Goal: Communication & Community: Answer question/provide support

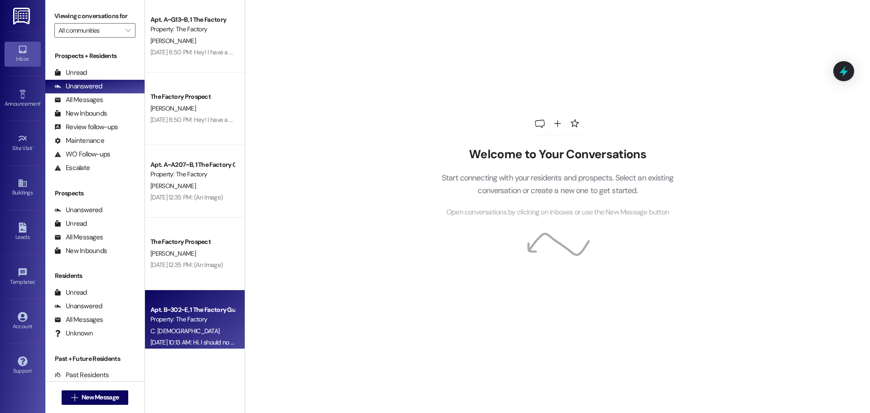
click at [178, 332] on div "C. [DEMOGRAPHIC_DATA]" at bounding box center [193, 330] width 86 height 11
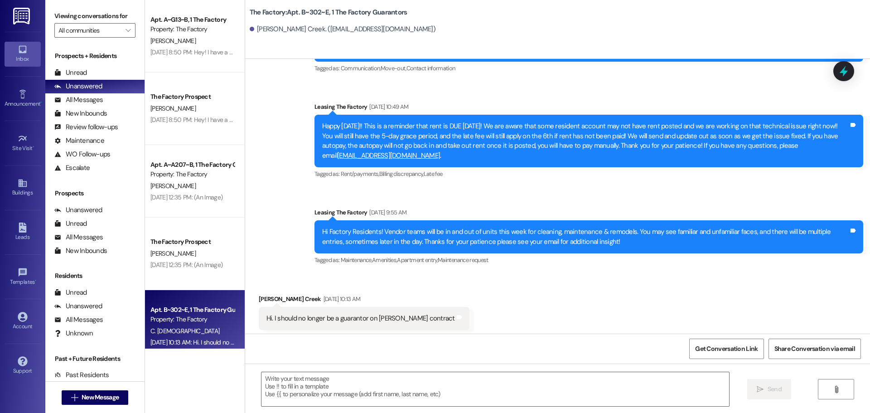
scroll to position [160, 0]
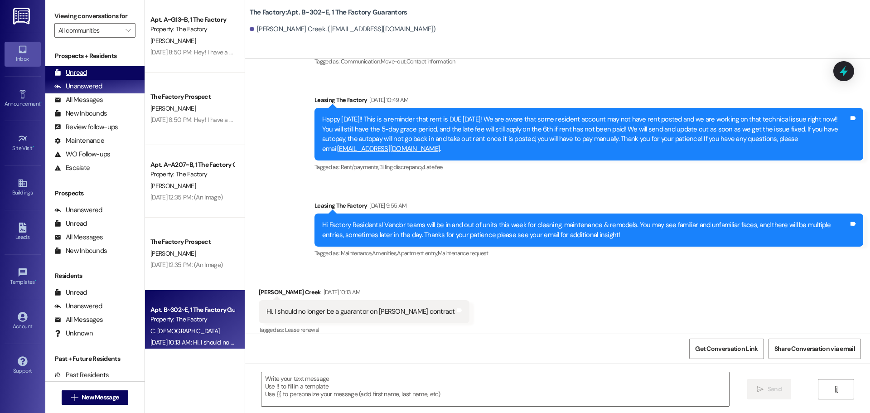
click at [71, 72] on div "Unread" at bounding box center [70, 73] width 33 height 10
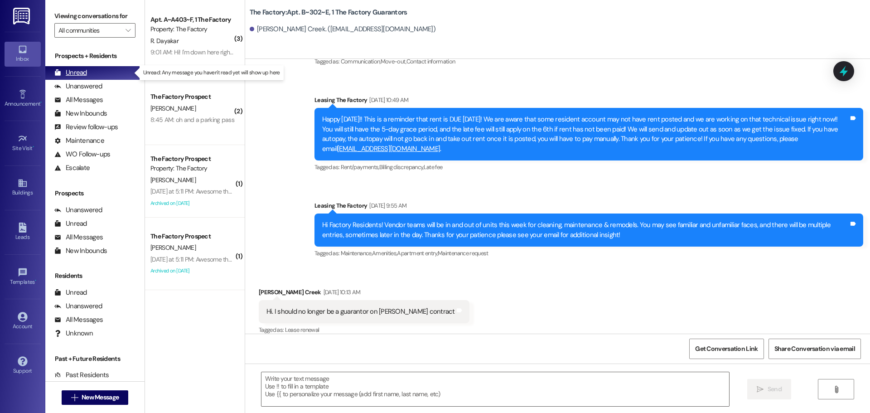
click at [75, 76] on div "Unread" at bounding box center [70, 73] width 33 height 10
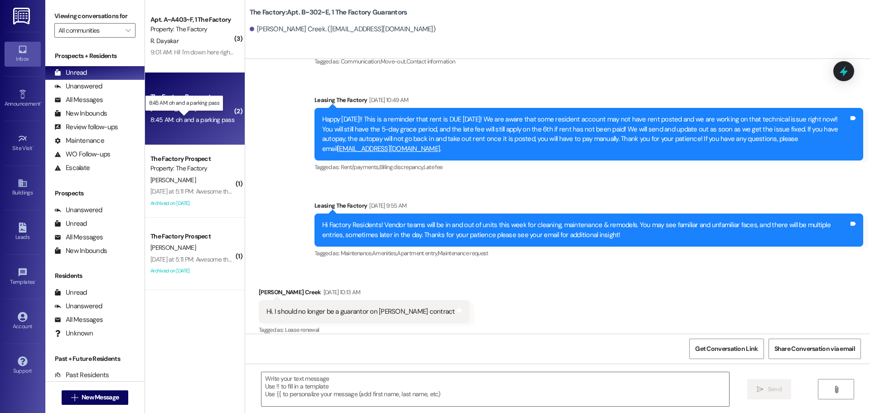
click at [190, 121] on div "8:45 AM: oh and a parking pass 8:45 AM: oh and a parking pass" at bounding box center [192, 120] width 84 height 8
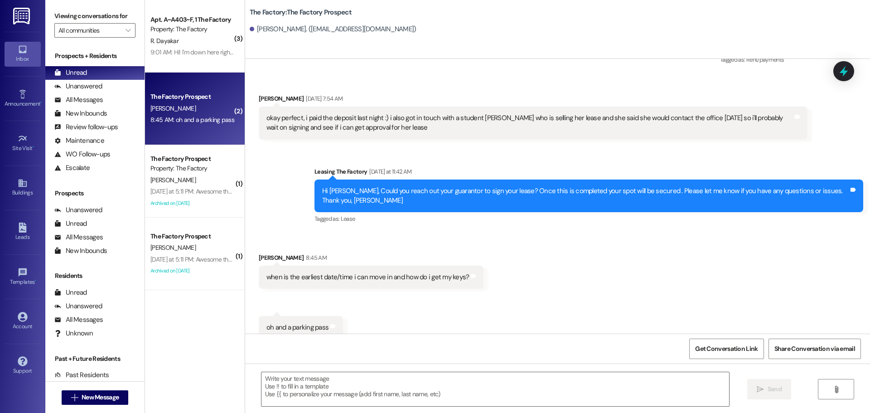
scroll to position [480, 0]
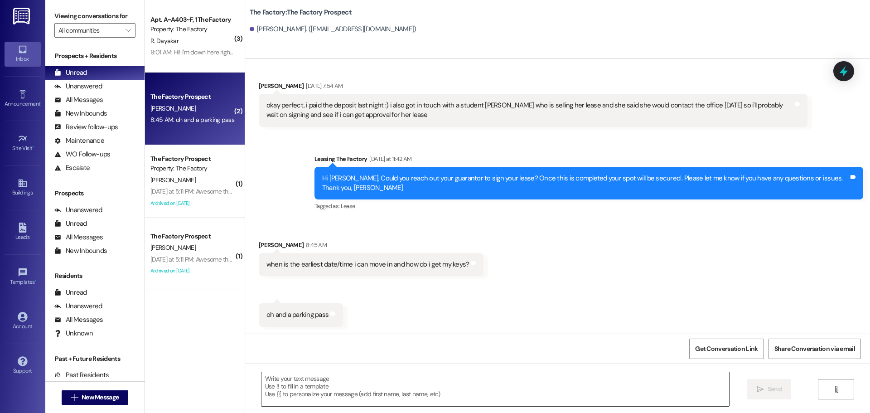
click at [274, 380] on textarea at bounding box center [496, 389] width 468 height 34
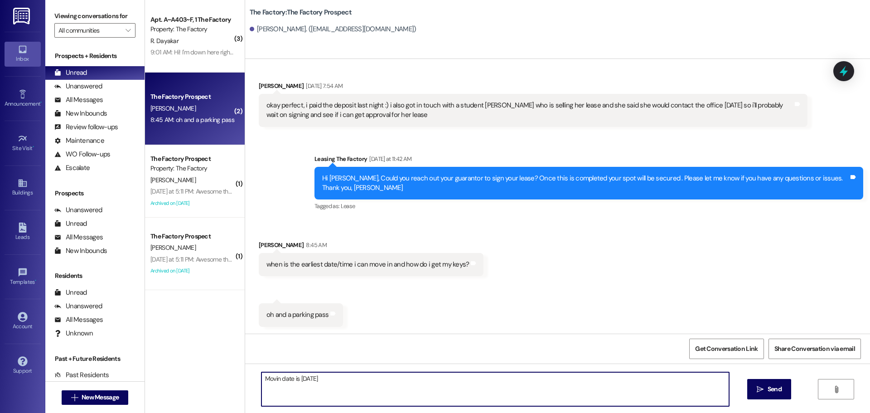
drag, startPoint x: 267, startPoint y: 377, endPoint x: 277, endPoint y: 392, distance: 18.1
click at [284, 394] on textarea "Movin date is [DATE]" at bounding box center [496, 389] width 468 height 34
click at [270, 378] on textarea "Movin date is [DATE]" at bounding box center [496, 389] width 468 height 34
click at [278, 378] on textarea "Movie n date is [DATE]" at bounding box center [496, 389] width 468 height 34
drag, startPoint x: 280, startPoint y: 378, endPoint x: 258, endPoint y: 381, distance: 21.5
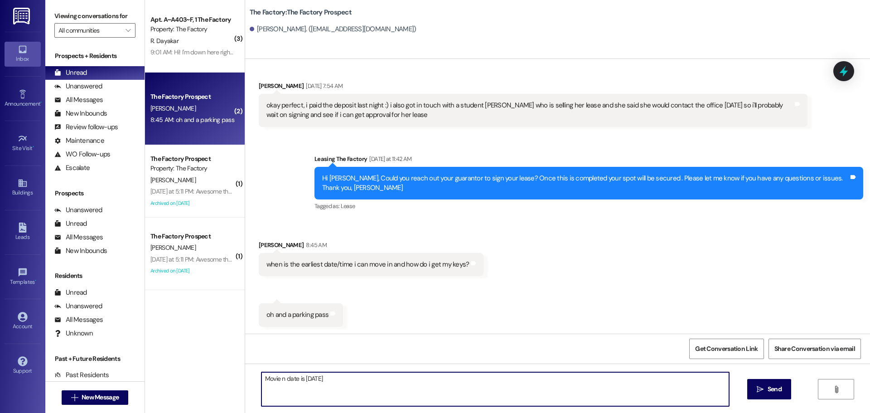
click at [262, 381] on textarea "Movie n date is [DATE]" at bounding box center [496, 389] width 468 height 34
click at [327, 381] on textarea "Move in date is [DATE]" at bounding box center [496, 389] width 468 height 34
click at [397, 377] on textarea "Move in date is [DATE] 9 to 10 am for last names a through G" at bounding box center [496, 389] width 468 height 34
click at [395, 378] on textarea "Move in date is [DATE] 9 to 10 am for last names A through G" at bounding box center [496, 389] width 468 height 34
click at [427, 379] on textarea "Move in date is [DATE] 9 to 10 am for last names A through G" at bounding box center [496, 389] width 468 height 34
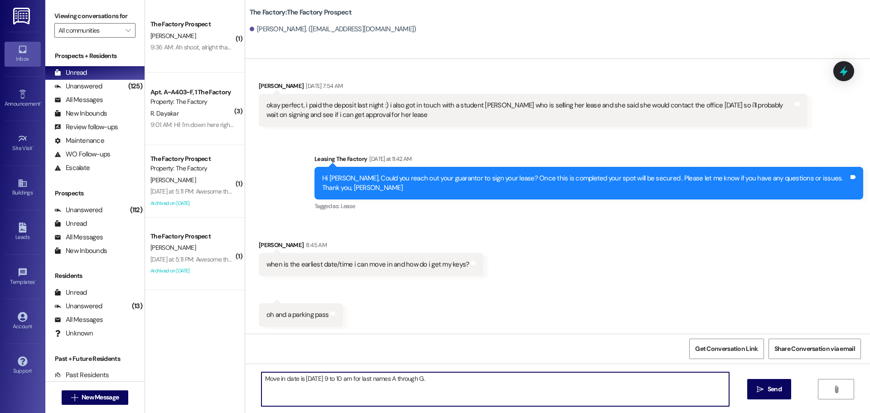
click at [439, 380] on textarea "Move in date is [DATE] 9 to 10 am for last names A through G." at bounding box center [496, 389] width 468 height 34
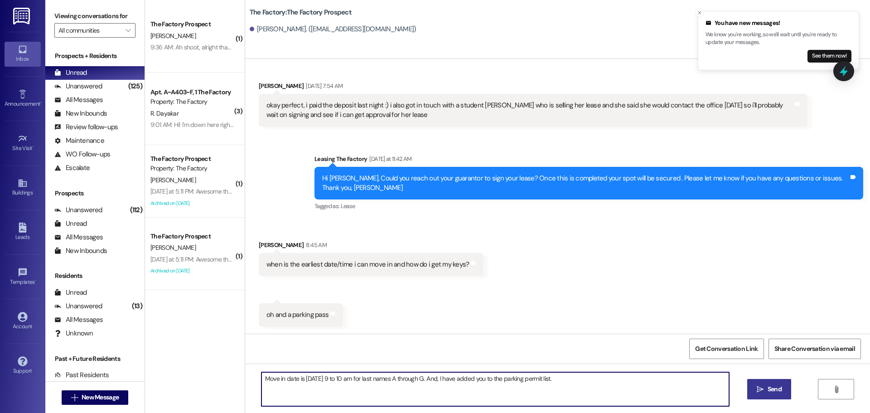
type textarea "Move in date is [DATE] 9 to 10 am for last names A through G. And, I have added…"
click at [780, 395] on button " Send" at bounding box center [769, 389] width 44 height 20
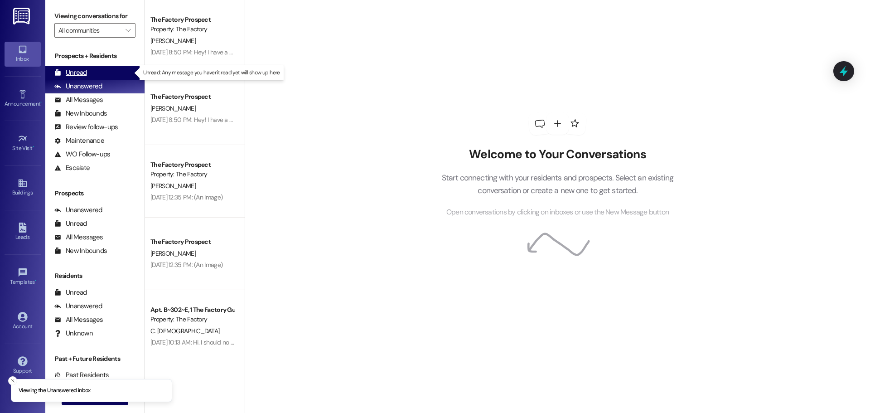
click at [75, 73] on div "Unread" at bounding box center [70, 73] width 33 height 10
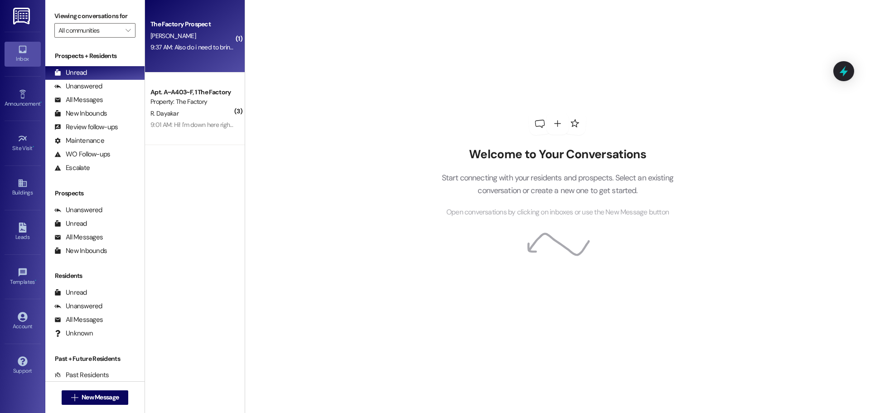
click at [195, 55] on div "The Factory Prospect [PERSON_NAME] 9:37 AM: Also do i need to bring a chair for…" at bounding box center [195, 36] width 100 height 73
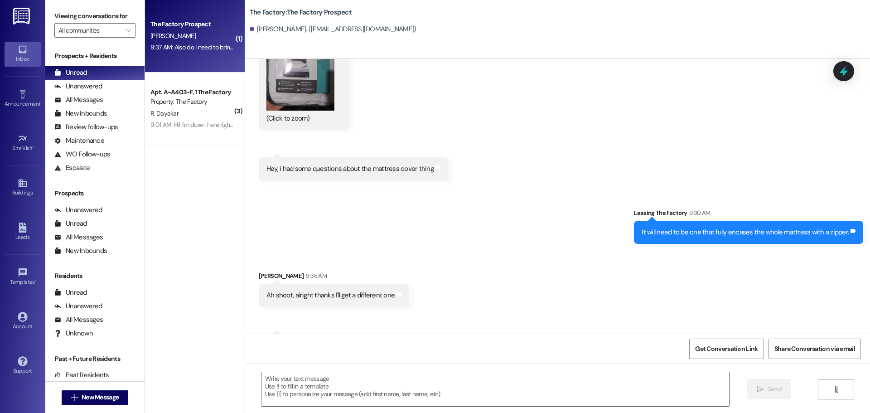
scroll to position [1212, 0]
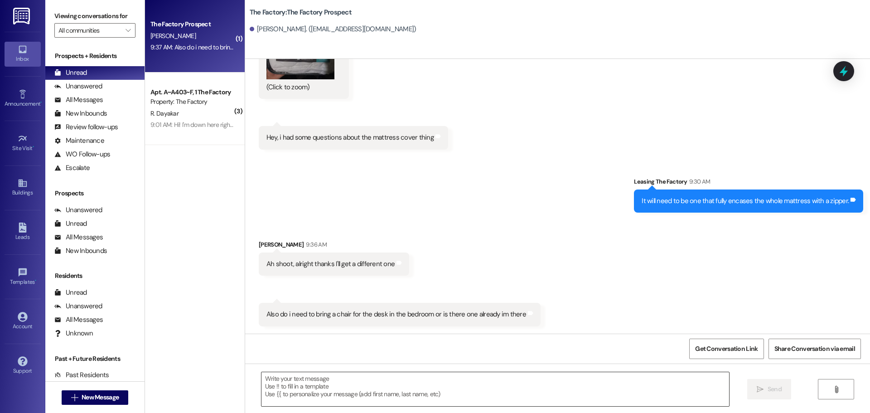
click at [307, 383] on textarea at bounding box center [496, 389] width 468 height 34
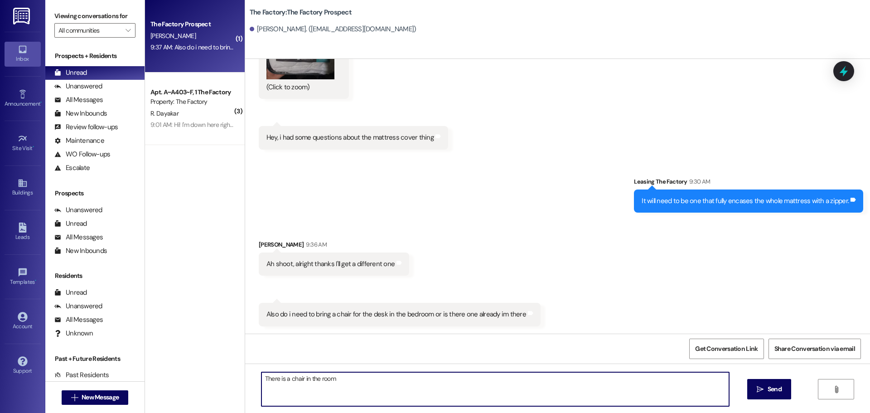
type textarea "There is a chair in the room."
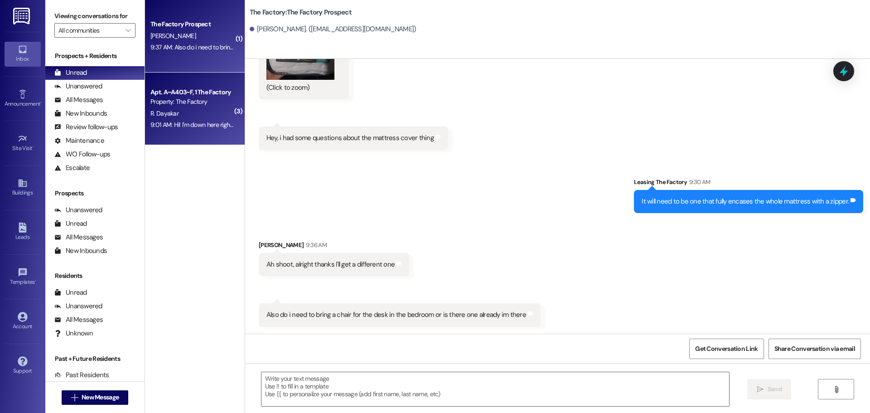
click at [192, 104] on div "Property: The Factory" at bounding box center [192, 102] width 84 height 10
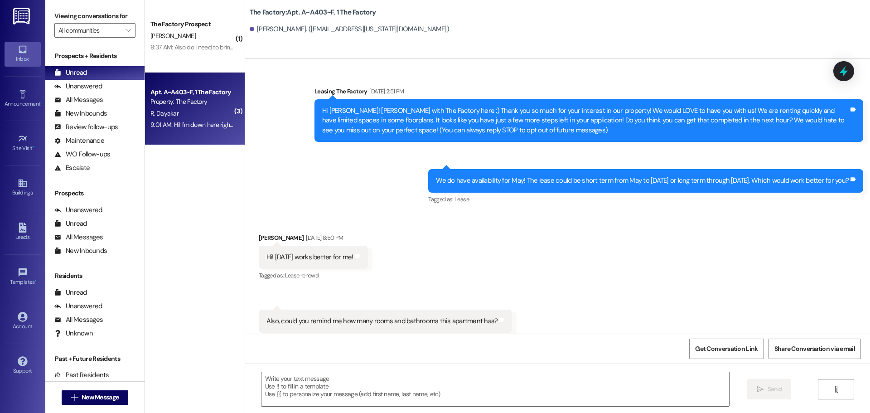
scroll to position [11422, 0]
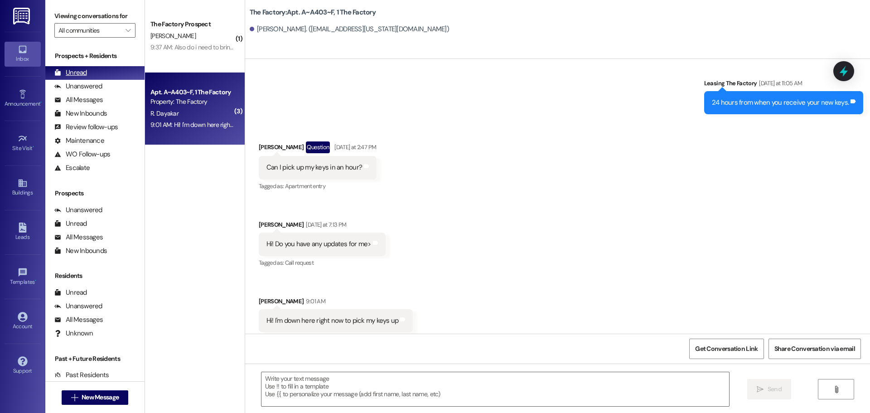
click at [75, 69] on div "Unread" at bounding box center [70, 73] width 33 height 10
